Goal: Information Seeking & Learning: Check status

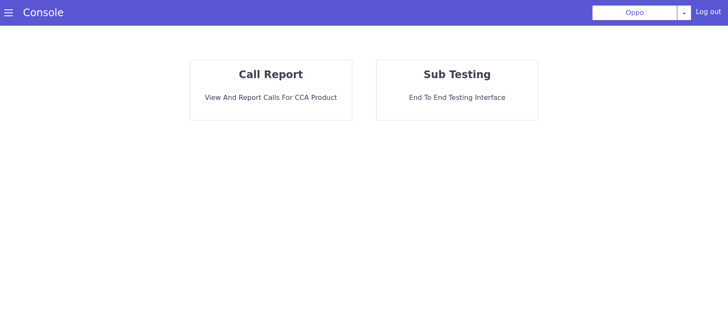
click at [271, 63] on div "call report View and report calls for CCA Product" at bounding box center [271, 90] width 162 height 60
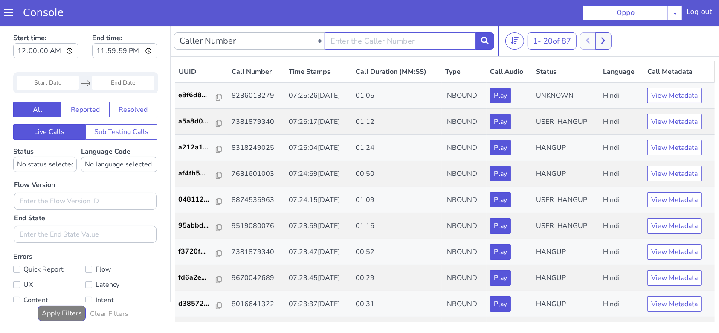
click at [389, 40] on input "text" at bounding box center [400, 40] width 151 height 17
type input "9110104254"
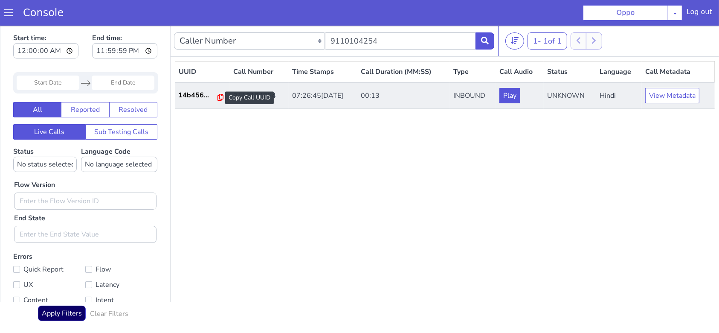
click at [218, 96] on icon at bounding box center [221, 96] width 6 height 7
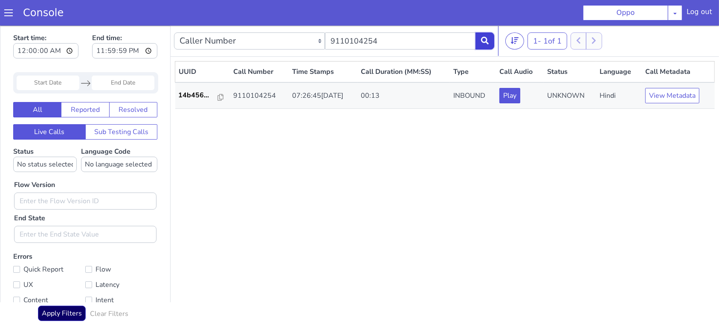
click at [484, 44] on icon at bounding box center [485, 40] width 8 height 8
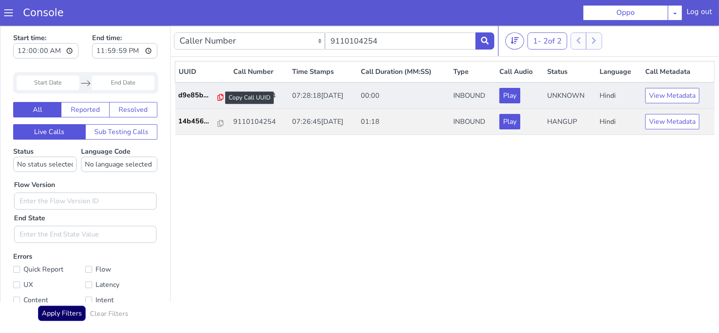
click at [218, 97] on icon at bounding box center [221, 96] width 6 height 7
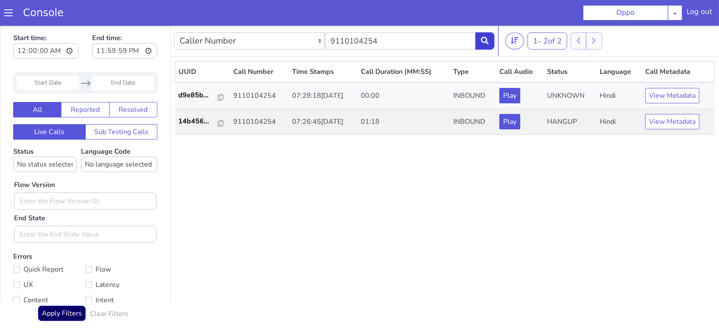
click at [481, 41] on icon at bounding box center [485, 40] width 8 height 8
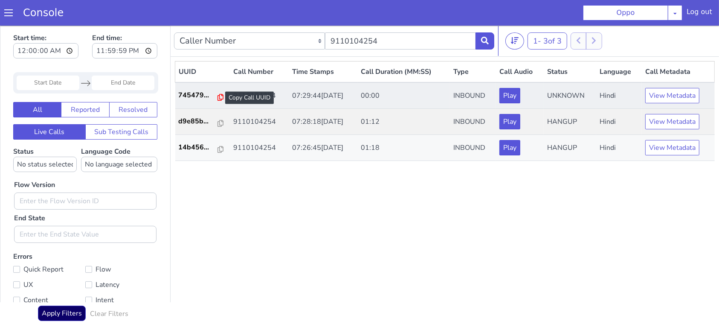
click at [218, 96] on icon at bounding box center [221, 96] width 6 height 7
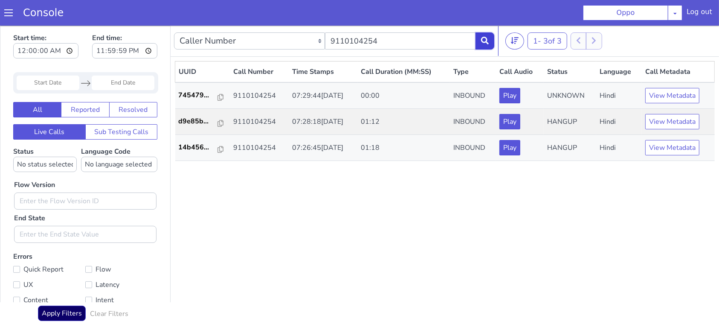
click at [479, 40] on button at bounding box center [485, 40] width 19 height 17
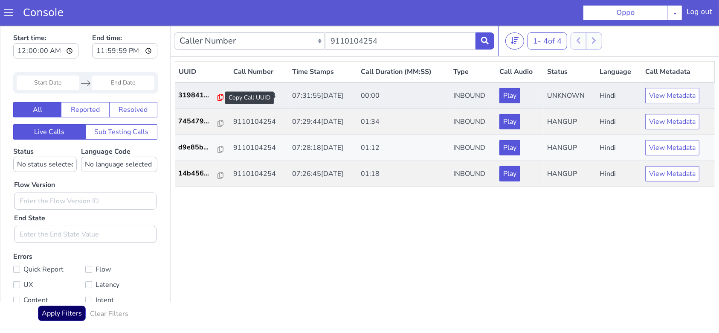
click at [218, 95] on icon at bounding box center [221, 96] width 6 height 7
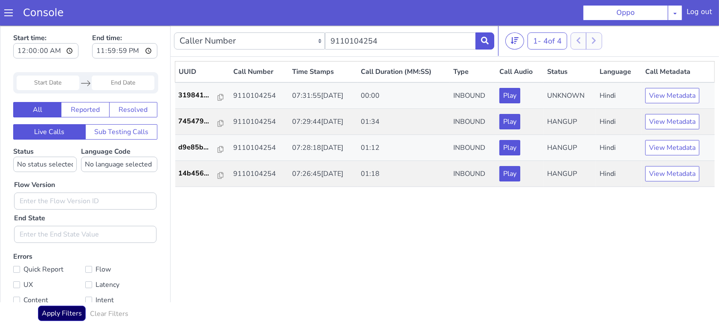
click at [494, 41] on nav "Caller Number Call UUID Custom Parameter 9110104254 1 - 4 of 4 20 50 100" at bounding box center [445, 40] width 549 height 31
click at [489, 41] on button at bounding box center [485, 40] width 19 height 17
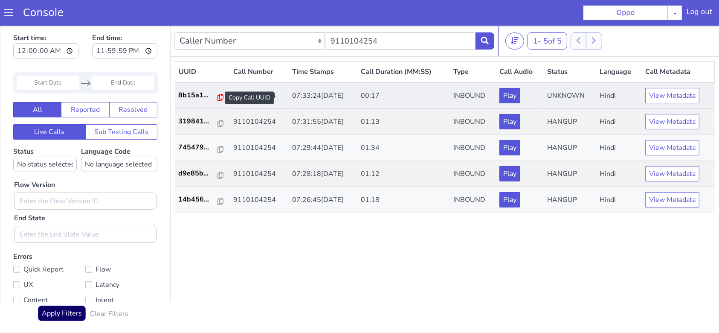
click at [218, 98] on icon at bounding box center [221, 96] width 6 height 7
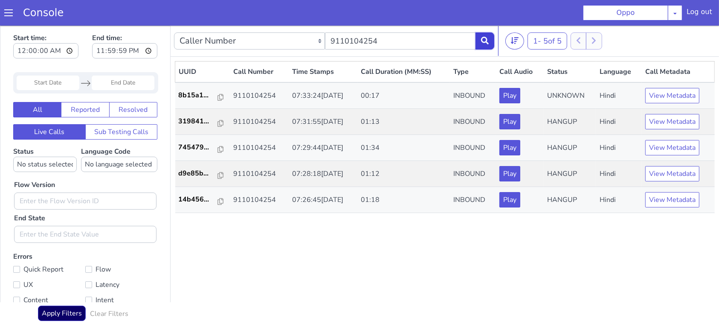
click at [481, 38] on icon at bounding box center [485, 40] width 8 height 8
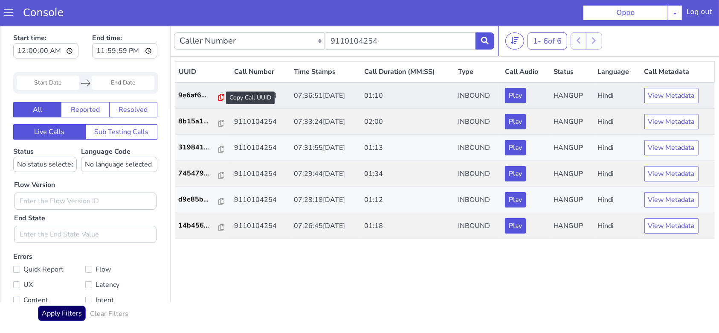
click at [218, 99] on icon at bounding box center [221, 96] width 6 height 7
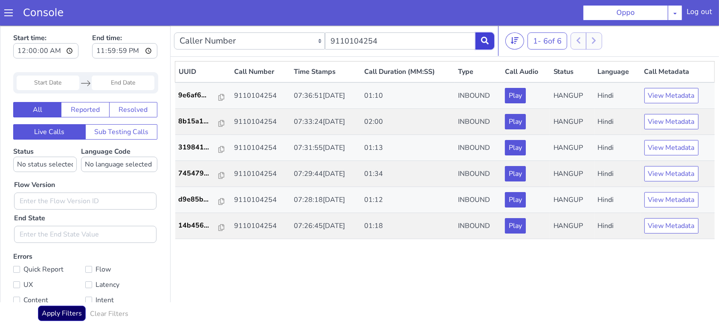
click at [486, 47] on button at bounding box center [485, 40] width 19 height 17
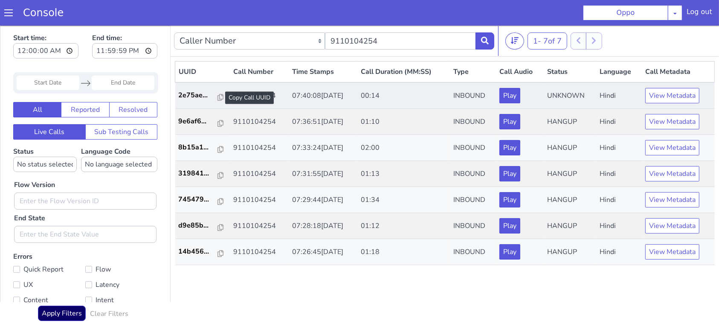
click at [219, 100] on div at bounding box center [221, 97] width 6 height 10
click at [218, 95] on icon at bounding box center [221, 96] width 6 height 7
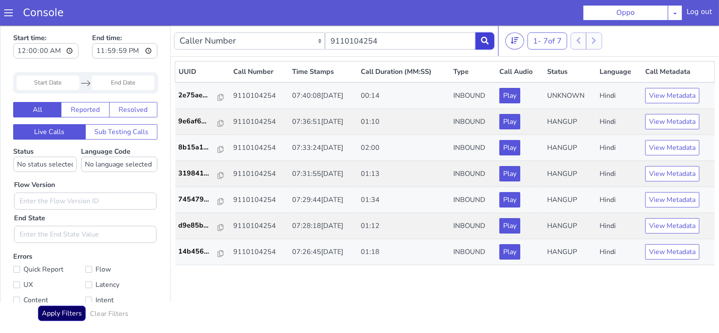
click at [481, 35] on button at bounding box center [485, 40] width 19 height 17
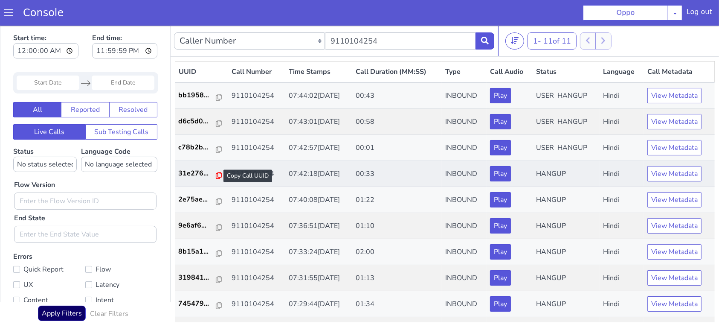
click at [217, 174] on icon at bounding box center [219, 174] width 6 height 7
click at [216, 124] on icon at bounding box center [219, 122] width 6 height 7
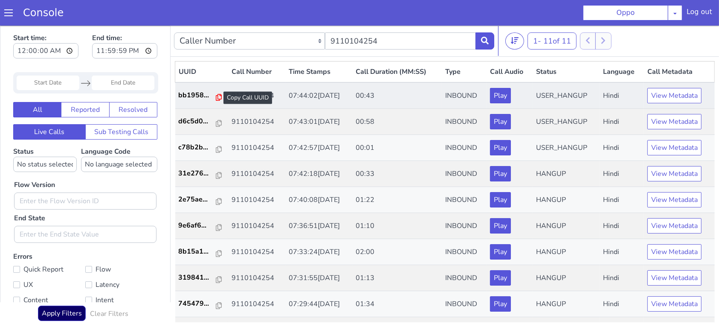
click at [216, 94] on icon at bounding box center [219, 96] width 6 height 7
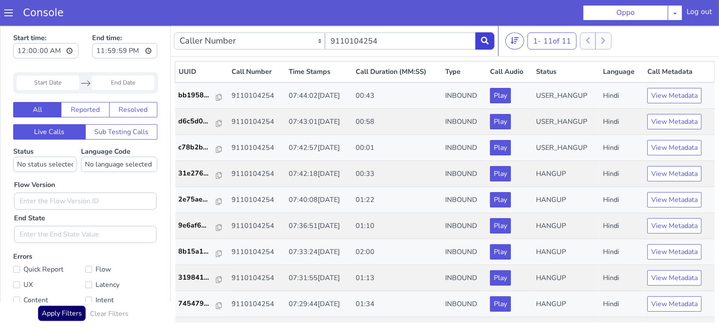
click at [480, 42] on button at bounding box center [485, 40] width 19 height 17
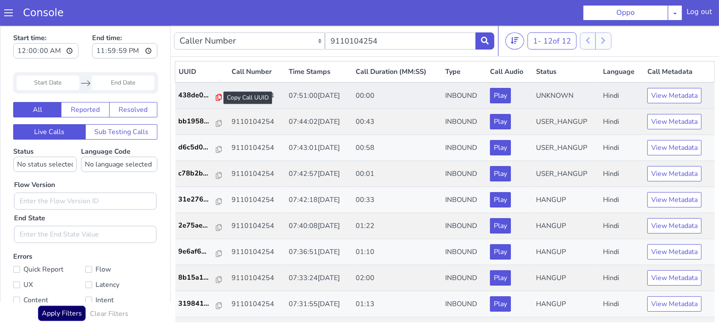
click at [216, 97] on icon at bounding box center [219, 96] width 6 height 7
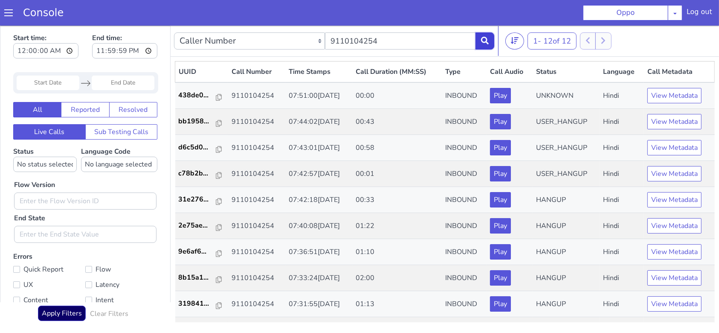
click at [481, 44] on button at bounding box center [485, 40] width 19 height 17
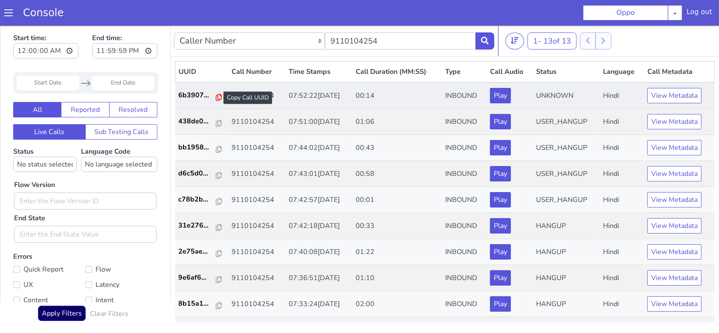
click at [216, 96] on icon at bounding box center [219, 96] width 6 height 7
click at [191, 93] on p "6b3907..." at bounding box center [198, 95] width 38 height 10
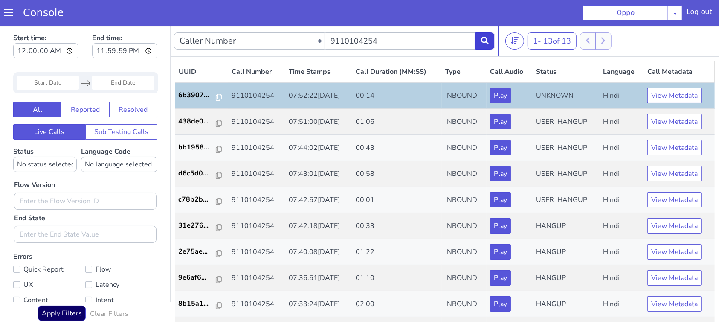
click at [484, 39] on icon at bounding box center [485, 40] width 8 height 8
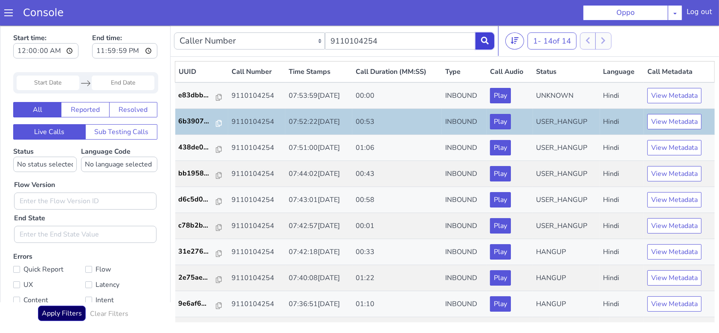
click at [482, 41] on icon at bounding box center [485, 40] width 8 height 8
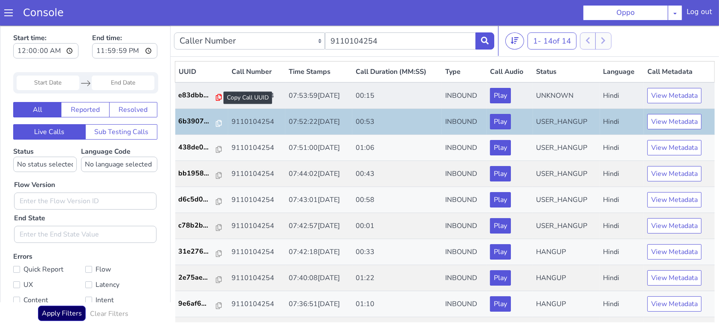
click at [216, 97] on icon at bounding box center [219, 96] width 6 height 7
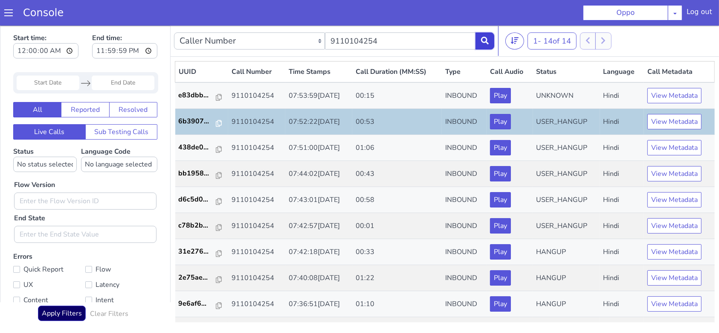
click at [485, 37] on icon at bounding box center [485, 40] width 8 height 8
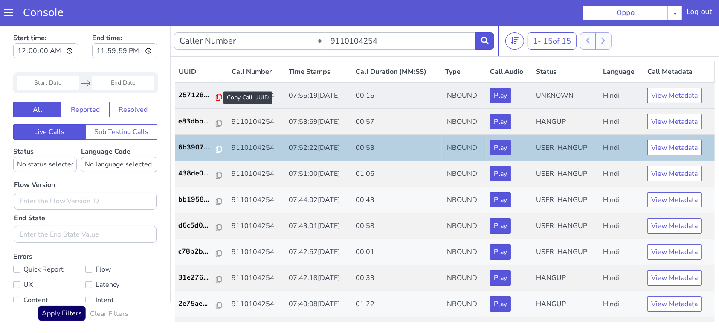
click at [216, 99] on icon at bounding box center [219, 96] width 6 height 7
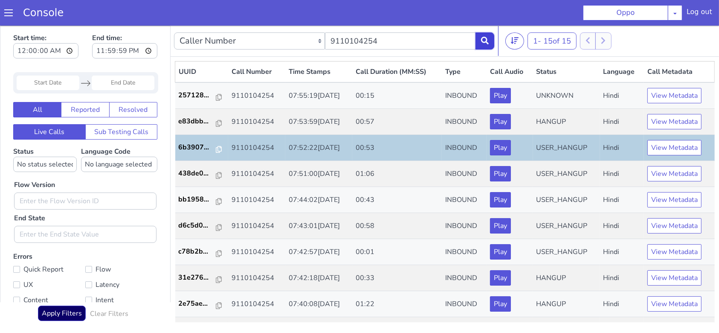
click at [491, 42] on button at bounding box center [485, 40] width 19 height 17
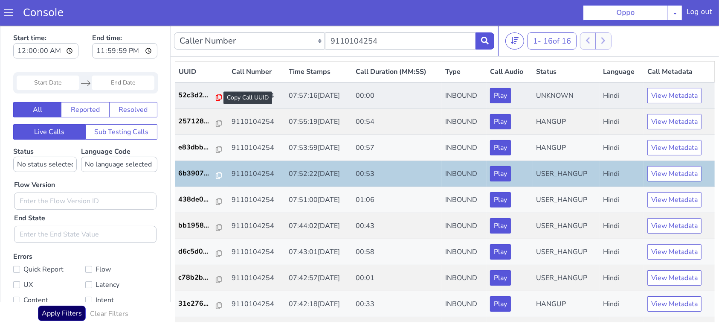
click at [216, 94] on icon at bounding box center [219, 96] width 6 height 7
click at [194, 92] on p "52c3d2..." at bounding box center [198, 95] width 38 height 10
